Goal: Task Accomplishment & Management: Manage account settings

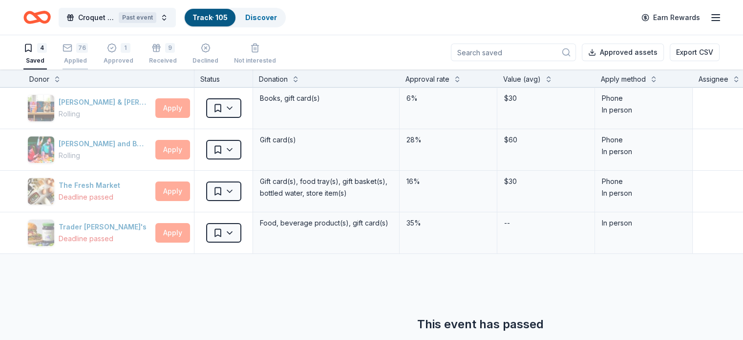
click at [88, 54] on div "76 Applied" at bounding box center [75, 53] width 25 height 21
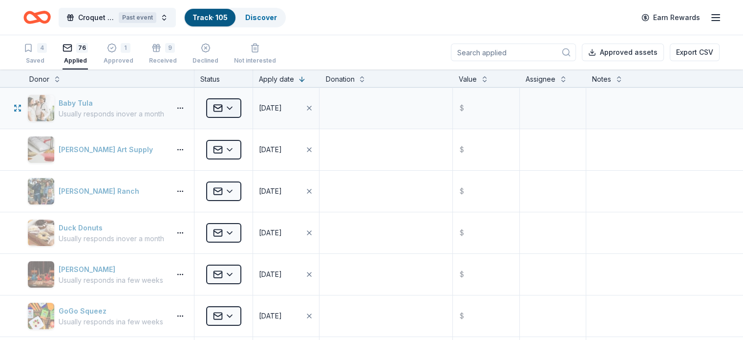
click at [243, 110] on html "Croquet on the green Fundraiser Past event Track · 105 Discover Earn Rewards 4 …" at bounding box center [371, 170] width 743 height 340
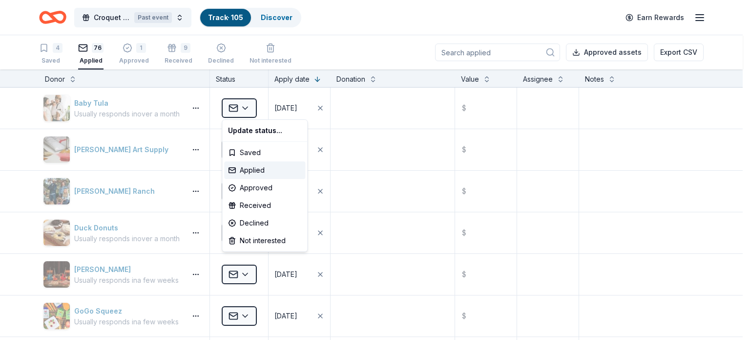
click at [643, 81] on html "Croquet on the green Fundraiser Past event Track · 105 Discover Earn Rewards 4 …" at bounding box center [375, 170] width 750 height 340
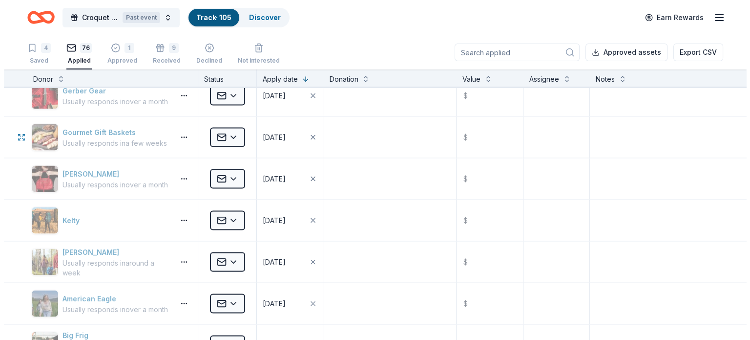
scroll to position [2052, 0]
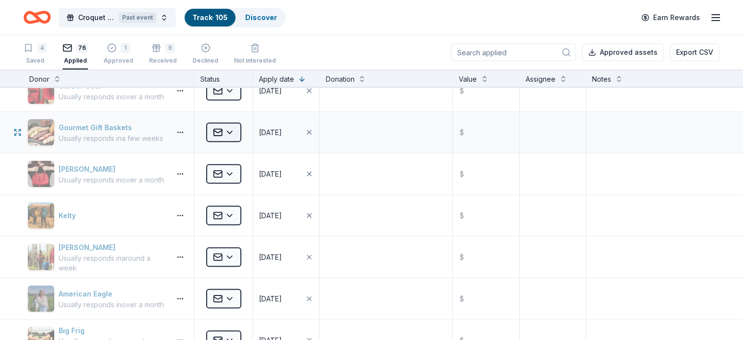
click at [237, 126] on html "Croquet on the green Fundraiser Past event Track · 105 Discover Earn Rewards 4 …" at bounding box center [371, 170] width 743 height 340
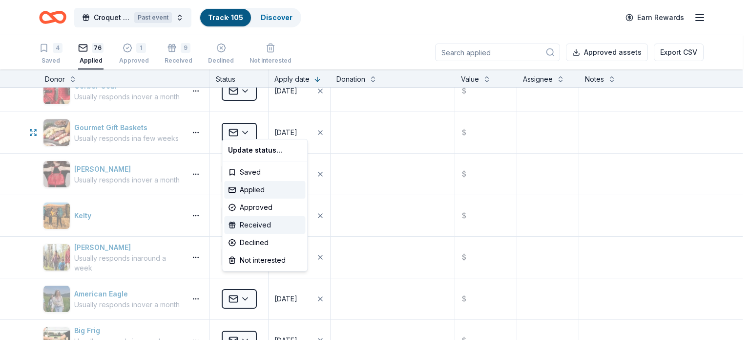
click at [262, 226] on div "Received" at bounding box center [264, 225] width 81 height 18
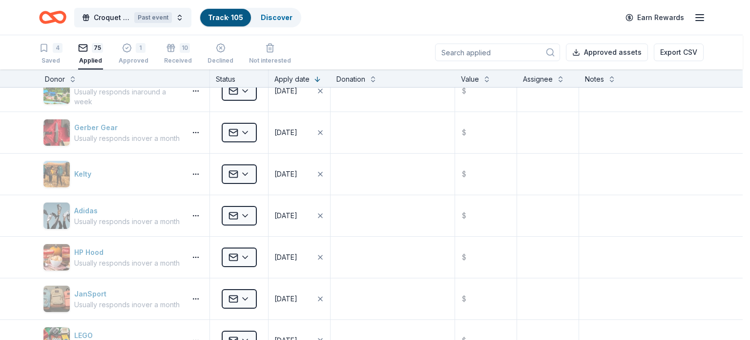
scroll to position [1803, 0]
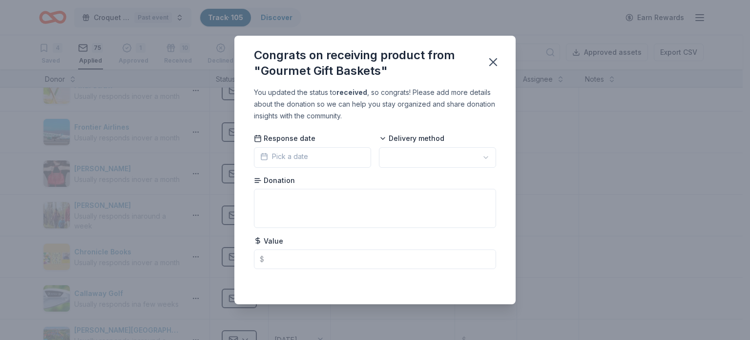
click at [299, 156] on span "Pick a date" at bounding box center [284, 156] width 48 height 12
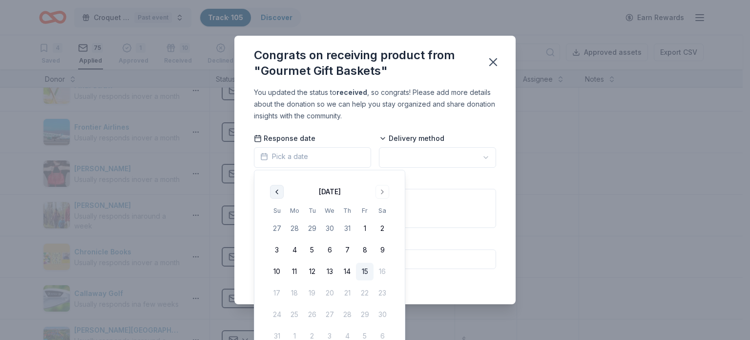
click at [276, 193] on button "Go to previous month" at bounding box center [277, 192] width 14 height 14
click at [317, 225] on button "1" at bounding box center [312, 228] width 18 height 18
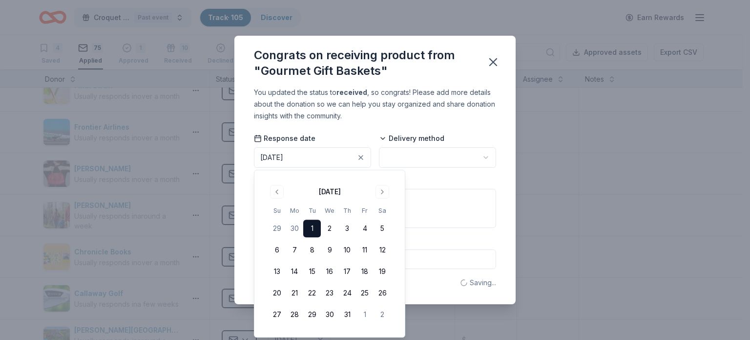
click at [396, 151] on html "Croquet on the green Fundraiser Past event Track · 105 Discover Earn Rewards 4 …" at bounding box center [375, 170] width 750 height 340
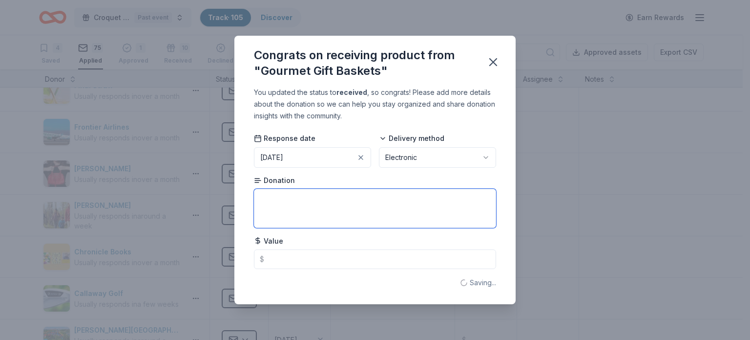
click at [345, 220] on textarea at bounding box center [375, 208] width 242 height 39
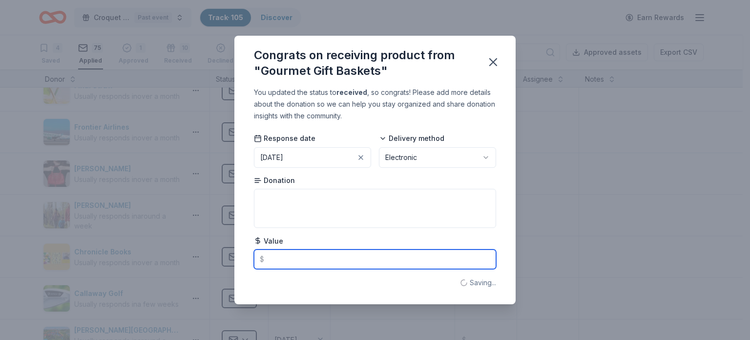
click at [322, 267] on input "text" at bounding box center [375, 259] width 242 height 20
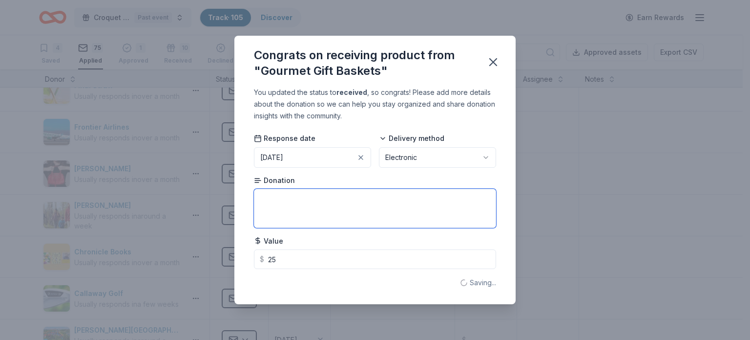
type input "25.00"
click at [365, 208] on textarea at bounding box center [375, 208] width 242 height 39
type textarea "gc"
click at [502, 64] on button "button" at bounding box center [493, 61] width 21 height 21
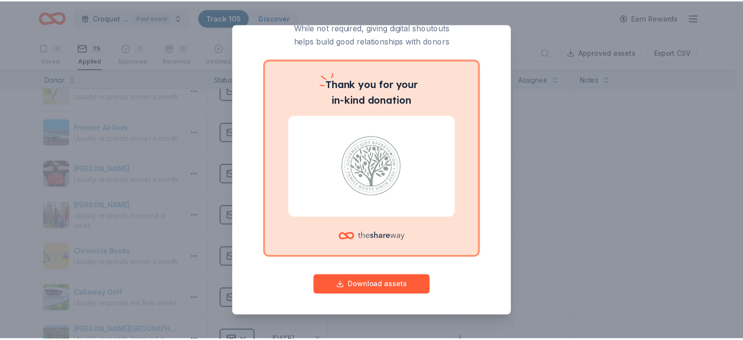
scroll to position [0, 0]
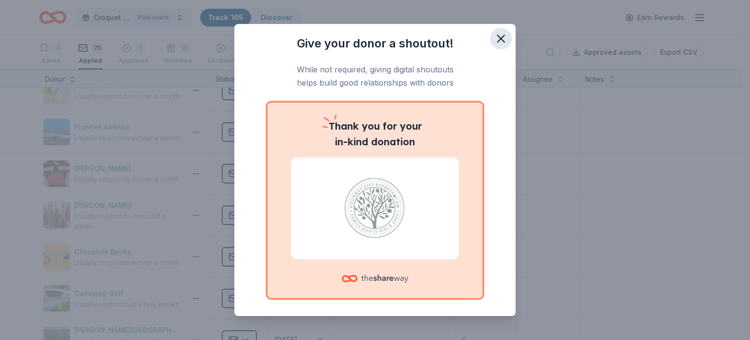
click at [494, 41] on icon "button" at bounding box center [501, 39] width 14 height 14
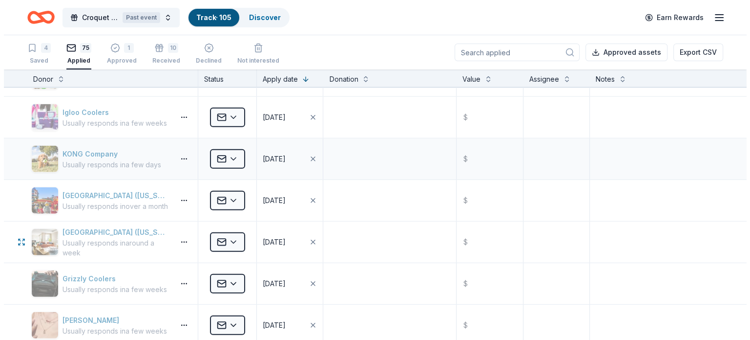
scroll to position [2781, 0]
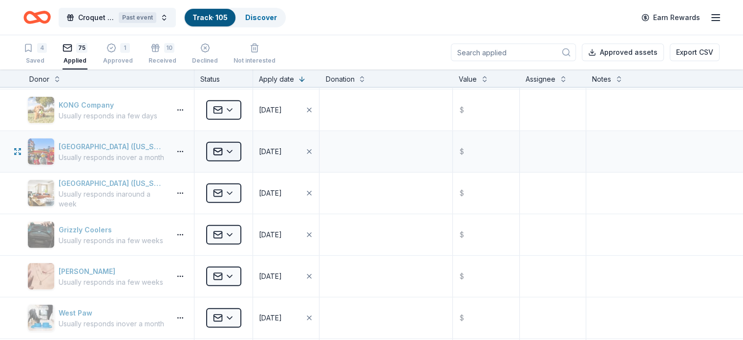
click at [240, 140] on html "Croquet on the green Fundraiser Past event Track · 105 Discover Earn Rewards 4 …" at bounding box center [371, 170] width 743 height 340
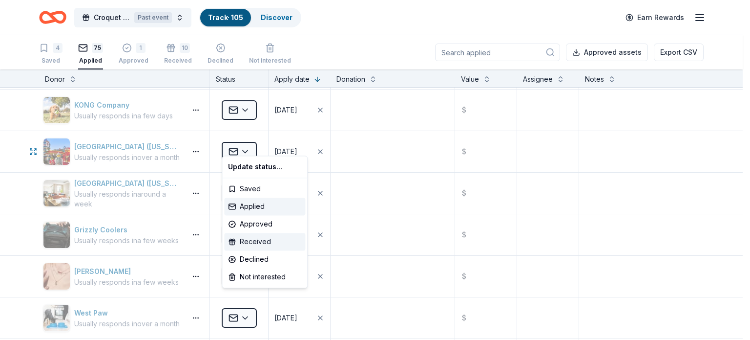
click at [251, 238] on div "Received" at bounding box center [264, 242] width 81 height 18
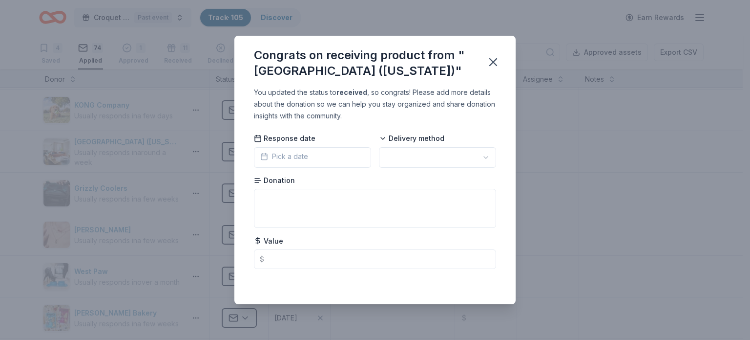
click at [332, 157] on button "Pick a date" at bounding box center [312, 157] width 117 height 21
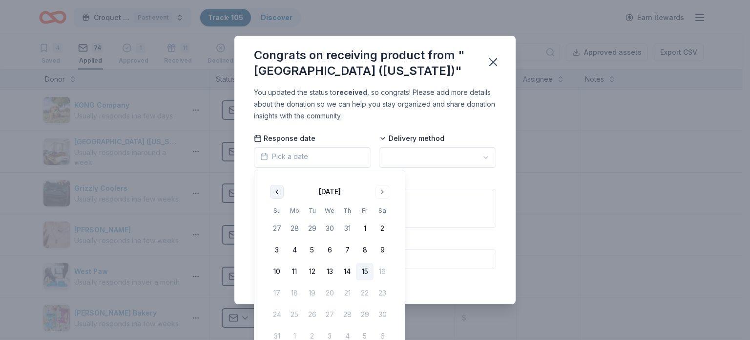
click at [272, 192] on button "Go to previous month" at bounding box center [277, 192] width 14 height 14
click at [314, 231] on button "1" at bounding box center [312, 228] width 18 height 18
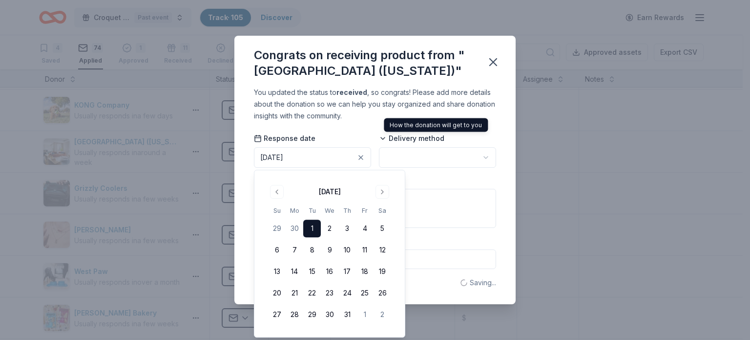
click at [404, 152] on html "Croquet on the green Fundraiser Past event Track · 105 Discover Earn Rewards 4 …" at bounding box center [375, 170] width 750 height 340
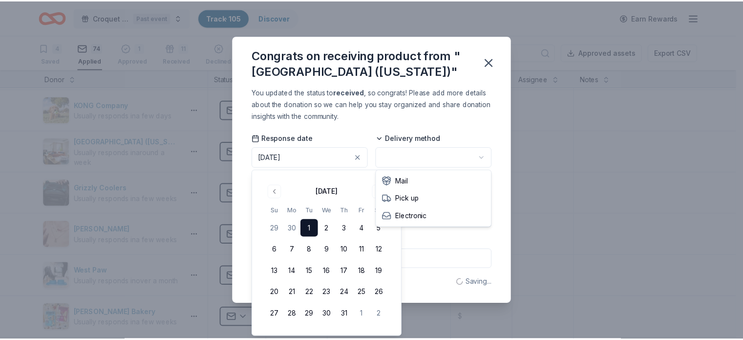
scroll to position [0, 0]
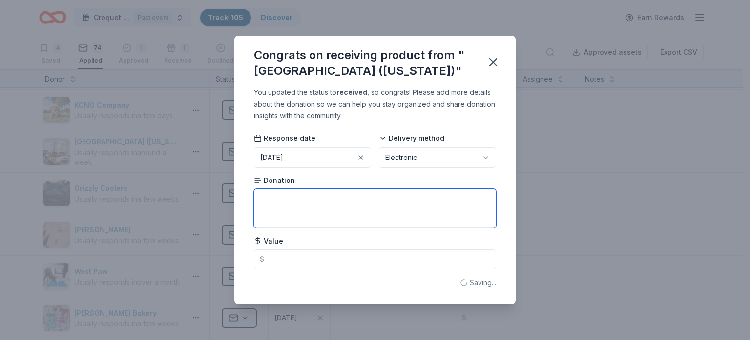
click at [329, 207] on textarea at bounding box center [375, 208] width 242 height 39
type textarea "4-$75 entry tickets"
type input "300.00"
click at [486, 64] on button "button" at bounding box center [493, 61] width 21 height 21
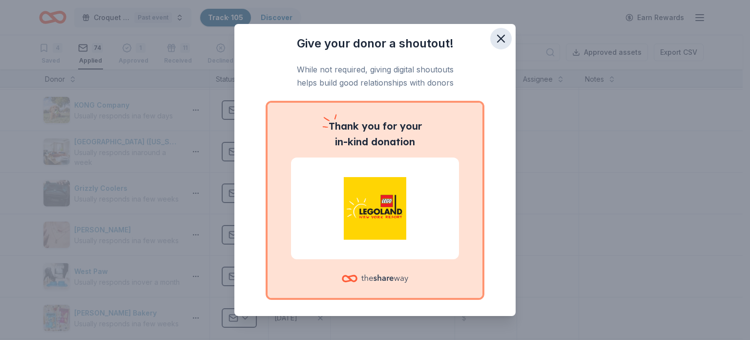
click at [494, 38] on icon "button" at bounding box center [501, 39] width 14 height 14
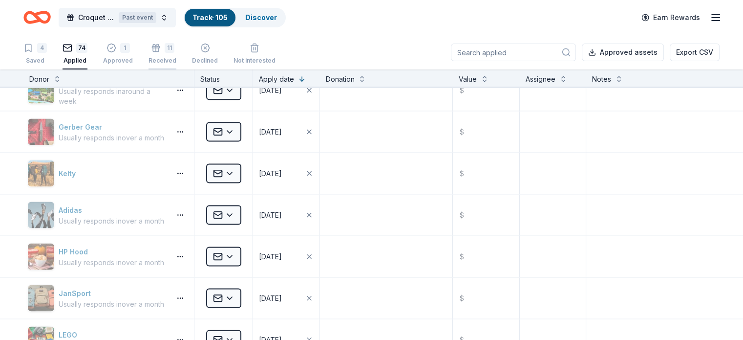
click at [175, 56] on div "Received" at bounding box center [163, 56] width 28 height 8
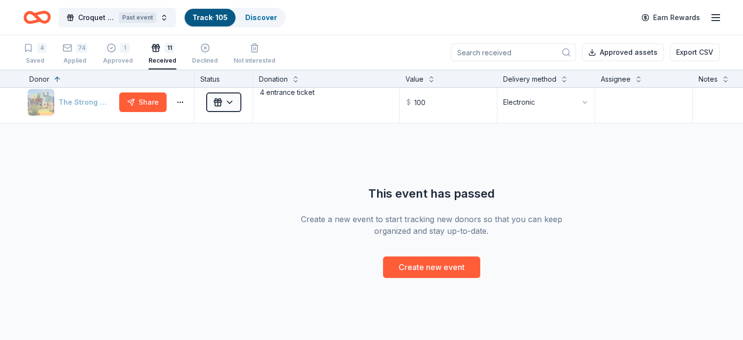
scroll to position [427, 0]
click at [133, 63] on div "Approved" at bounding box center [118, 61] width 30 height 8
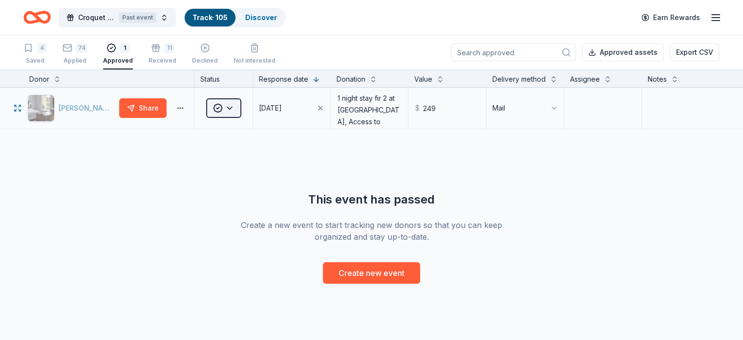
click at [246, 121] on html "Croquet on the green Fundraiser Past event Track · 105 Discover Earn Rewards 4 …" at bounding box center [371, 170] width 743 height 340
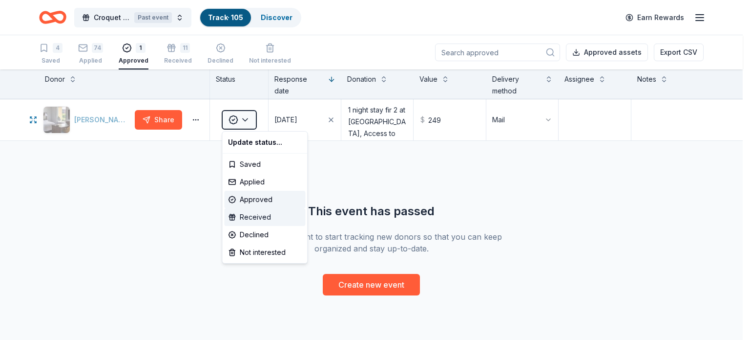
click at [252, 214] on div "Received" at bounding box center [264, 217] width 81 height 18
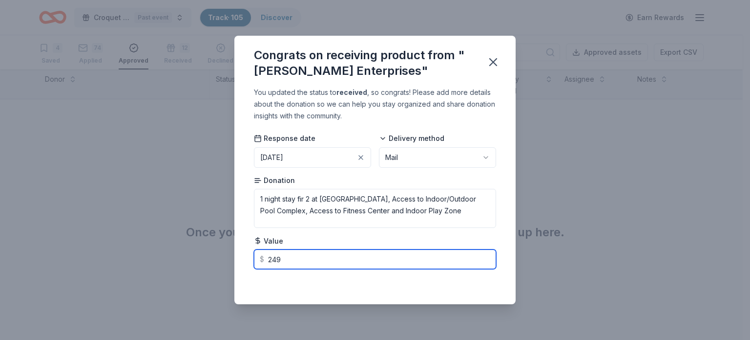
click at [350, 257] on input "249" at bounding box center [375, 259] width 242 height 20
type input "249.00"
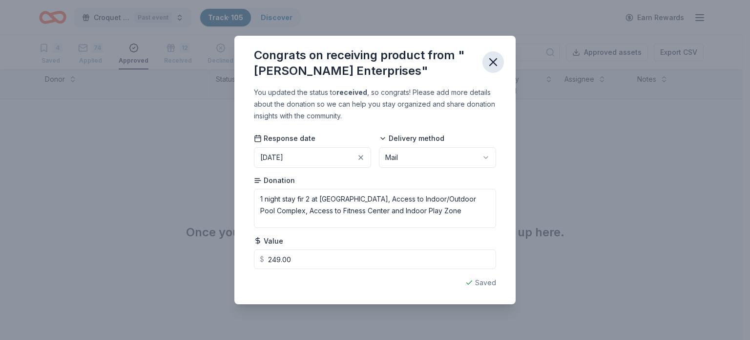
click at [493, 64] on icon "button" at bounding box center [493, 62] width 7 height 7
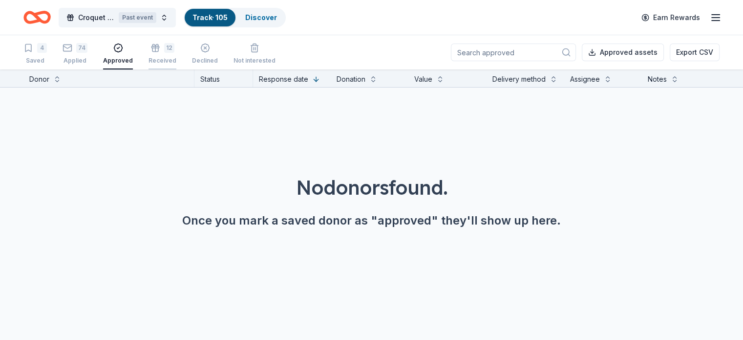
click at [176, 57] on div "Received" at bounding box center [163, 55] width 28 height 8
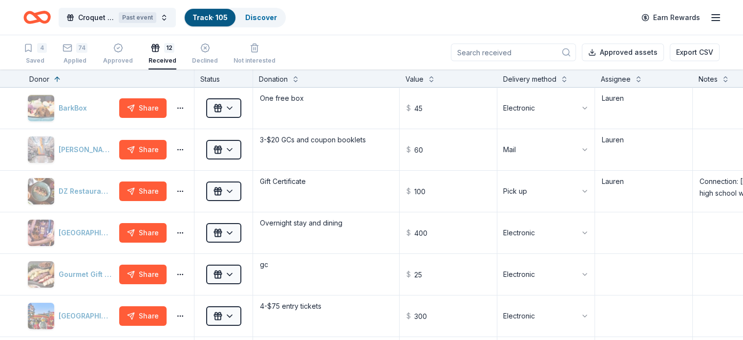
click at [710, 13] on icon "button" at bounding box center [716, 18] width 12 height 12
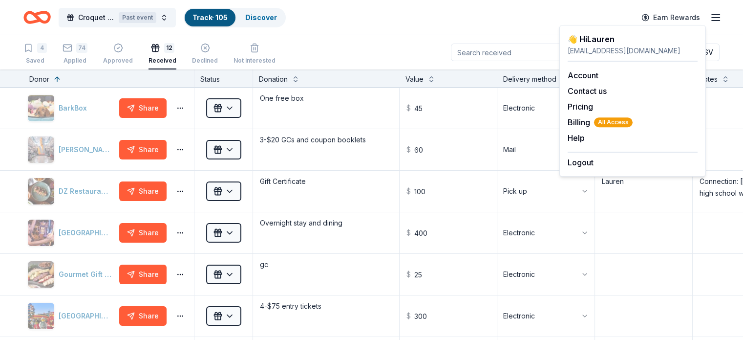
click at [422, 23] on div "Croquet on the green Fundraiser Past event Track · 105 Discover Earn Rewards" at bounding box center [371, 17] width 696 height 23
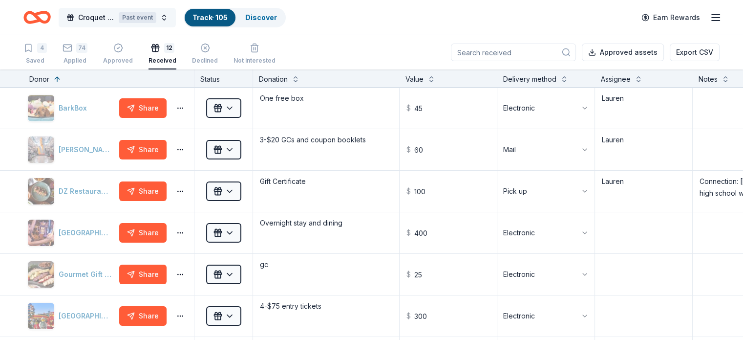
click at [156, 17] on div "Past event" at bounding box center [138, 17] width 38 height 11
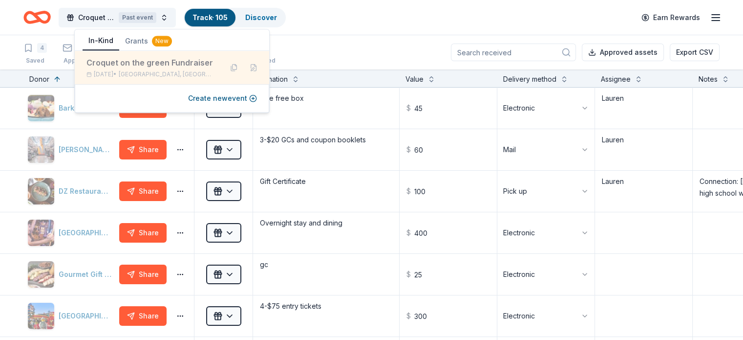
click at [162, 70] on span "[GEOGRAPHIC_DATA], [GEOGRAPHIC_DATA]" at bounding box center [167, 74] width 96 height 8
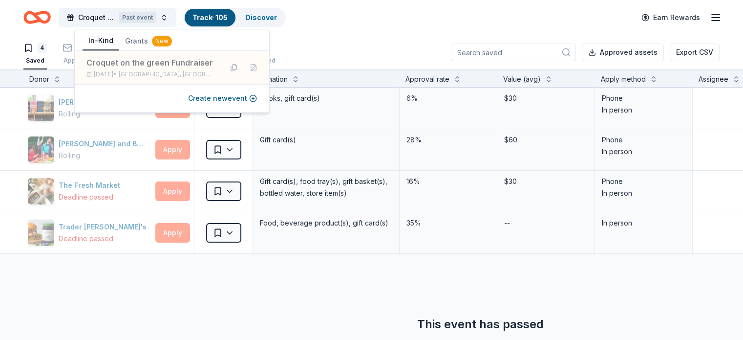
click at [429, 24] on div "Croquet on the green Fundraiser Past event Track · 105 Discover Earn Rewards" at bounding box center [371, 17] width 696 height 23
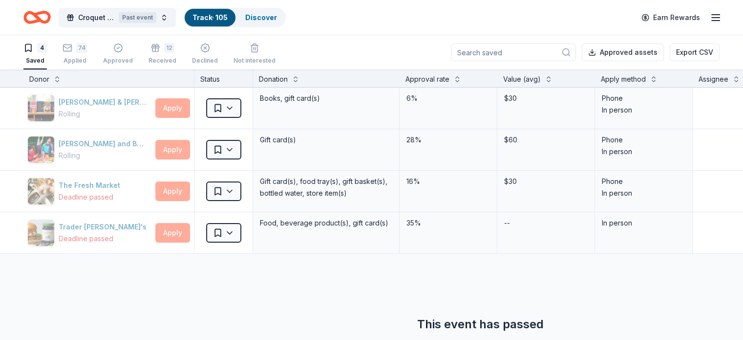
click at [33, 52] on icon "button" at bounding box center [28, 48] width 10 height 10
click at [47, 54] on div "4 Saved" at bounding box center [34, 53] width 23 height 21
click at [87, 45] on div "74" at bounding box center [81, 48] width 11 height 10
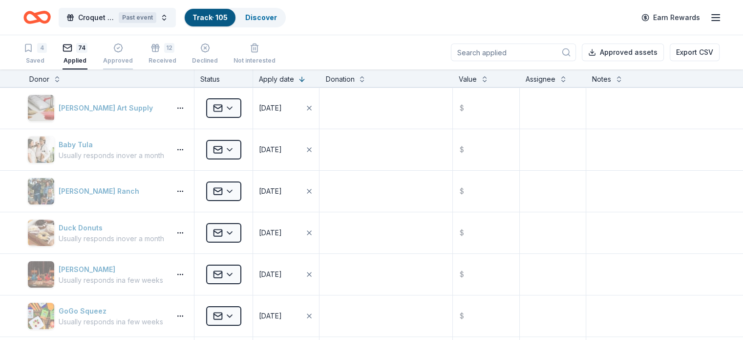
click at [125, 51] on div "button" at bounding box center [118, 48] width 30 height 10
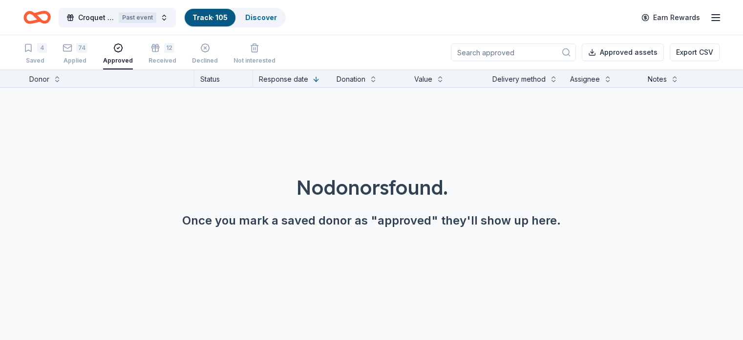
click at [158, 58] on div "4 Saved 74 Applied Approved 12 Received Declined Not interested" at bounding box center [149, 54] width 252 height 30
click at [167, 58] on div "Received" at bounding box center [163, 55] width 28 height 8
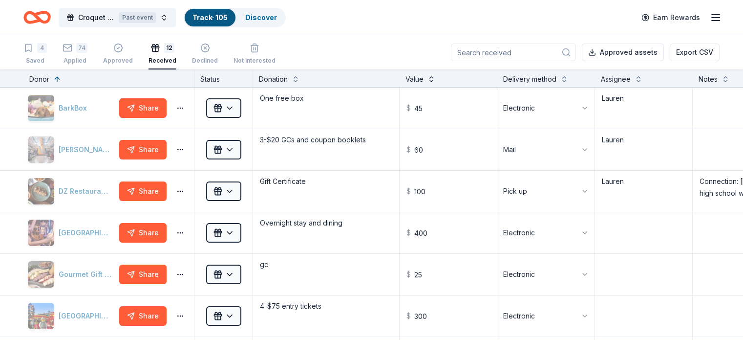
click at [435, 79] on button at bounding box center [432, 78] width 8 height 10
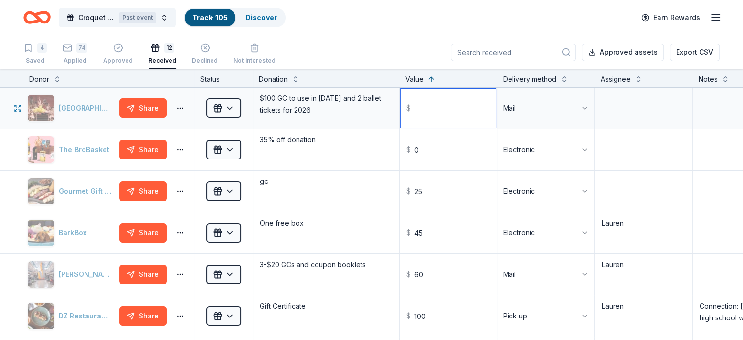
click at [449, 114] on input "text" at bounding box center [448, 107] width 95 height 39
type input "300.00"
click at [647, 113] on textarea at bounding box center [643, 107] width 95 height 39
